Goal: Task Accomplishment & Management: Use online tool/utility

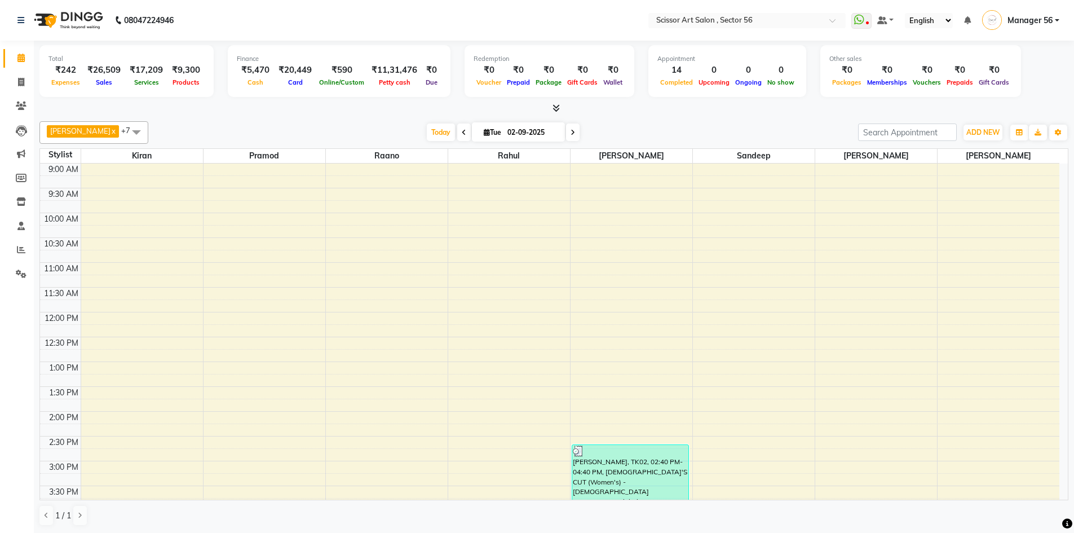
scroll to position [1, 0]
click at [23, 77] on icon at bounding box center [21, 81] width 6 height 8
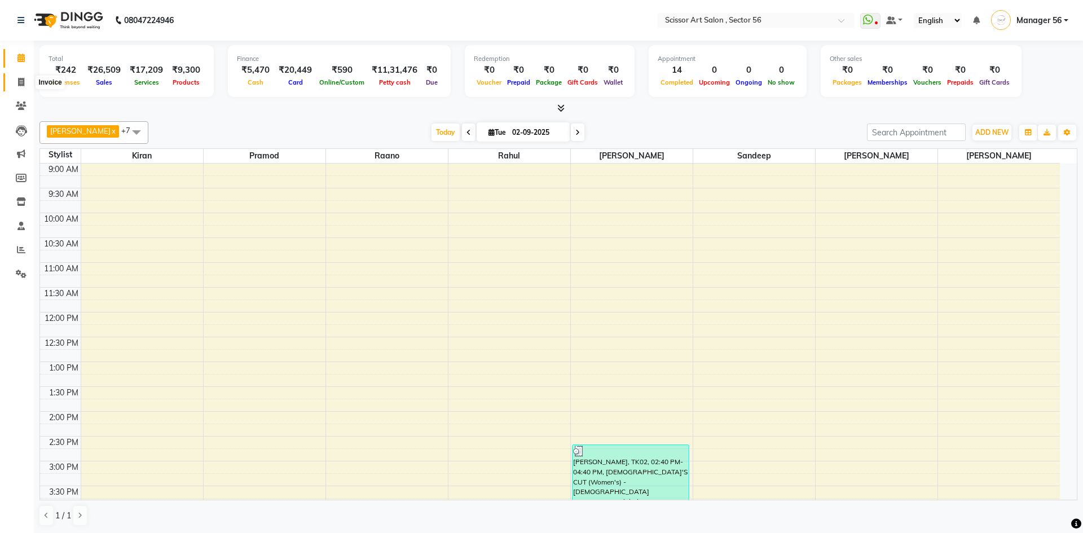
select select "service"
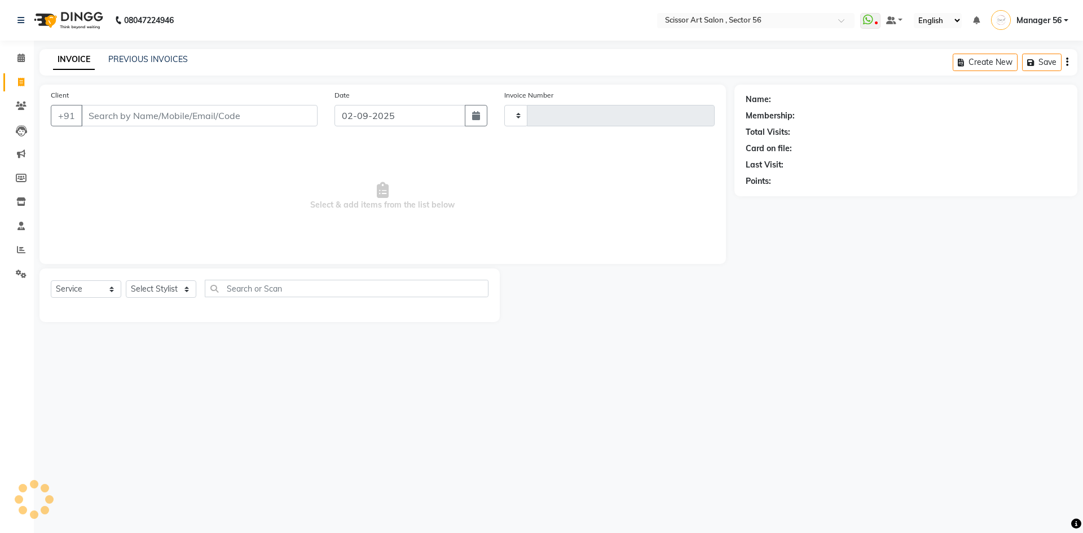
type input "1346"
select select "6185"
click at [15, 247] on span at bounding box center [21, 250] width 20 height 13
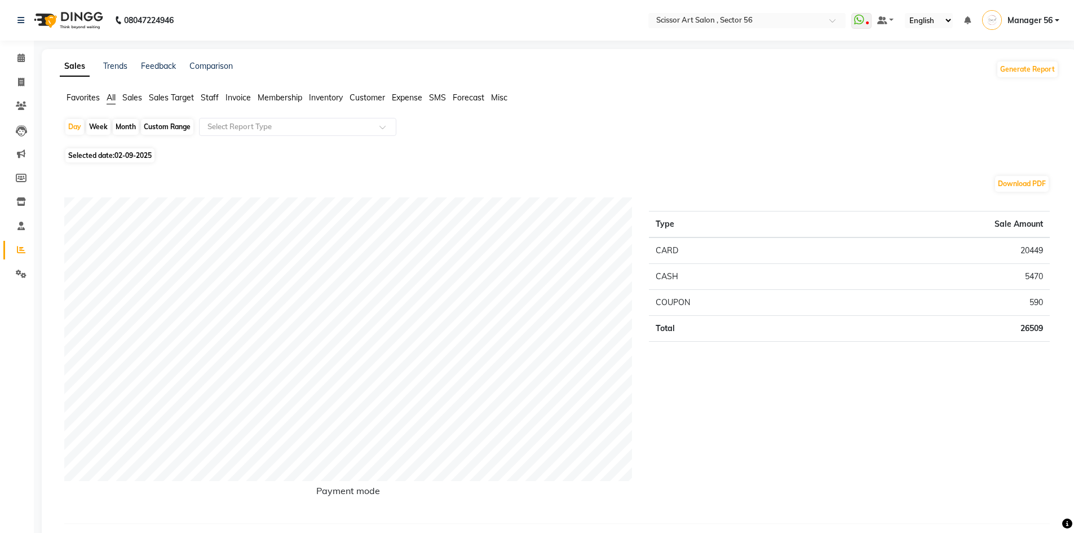
click at [1068, 525] on icon at bounding box center [1067, 524] width 10 height 10
click at [990, 455] on div "Type Sale Amount CARD 20449 CASH 5470 COUPON 590 Total 26509" at bounding box center [850, 355] width 418 height 317
click at [1066, 523] on icon at bounding box center [1067, 524] width 10 height 10
